Goal: Find specific page/section

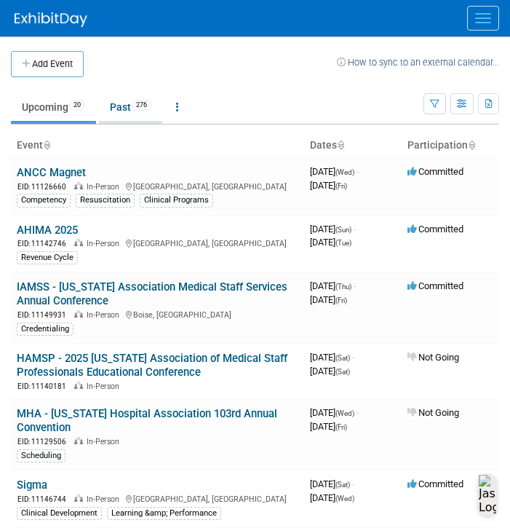
click at [120, 97] on link "Past 276" at bounding box center [130, 107] width 63 height 28
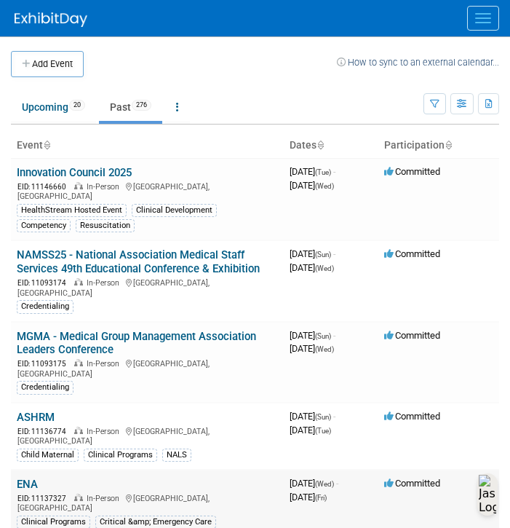
click at [25, 477] on link "ENA" at bounding box center [27, 483] width 21 height 13
